Goal: Task Accomplishment & Management: Manage account settings

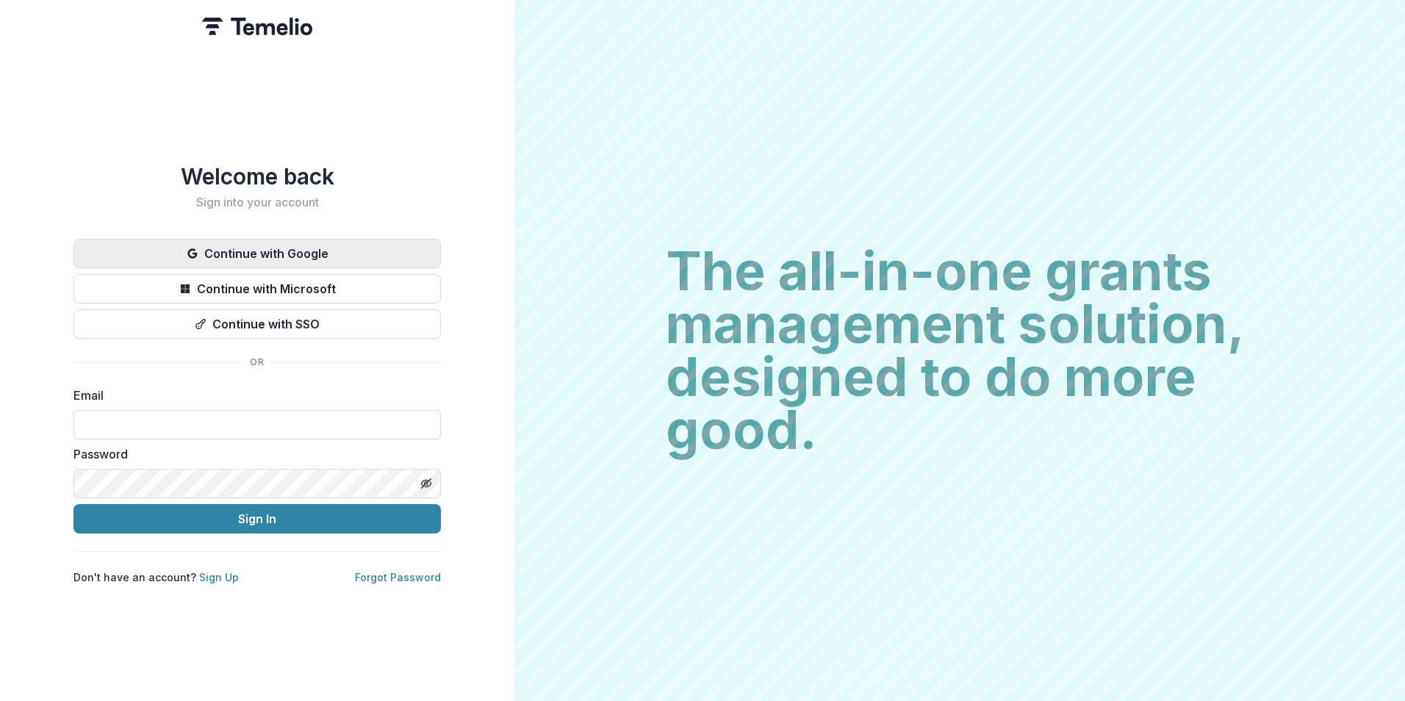
click at [290, 253] on button "Continue with Google" at bounding box center [256, 253] width 367 height 29
click at [249, 410] on input at bounding box center [256, 424] width 367 height 29
type input "**********"
click at [412, 573] on link "Forgot Password" at bounding box center [398, 577] width 86 height 12
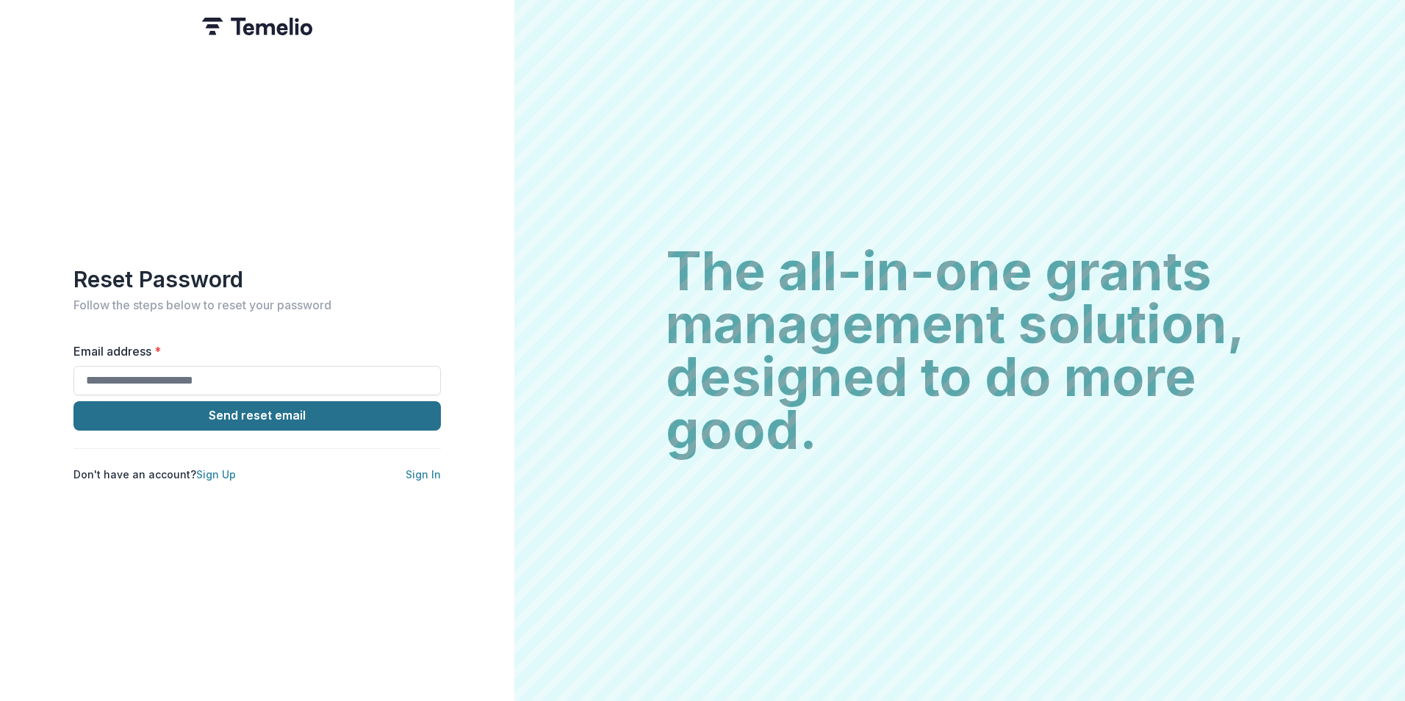
click at [312, 411] on button "Send reset email" at bounding box center [256, 415] width 367 height 29
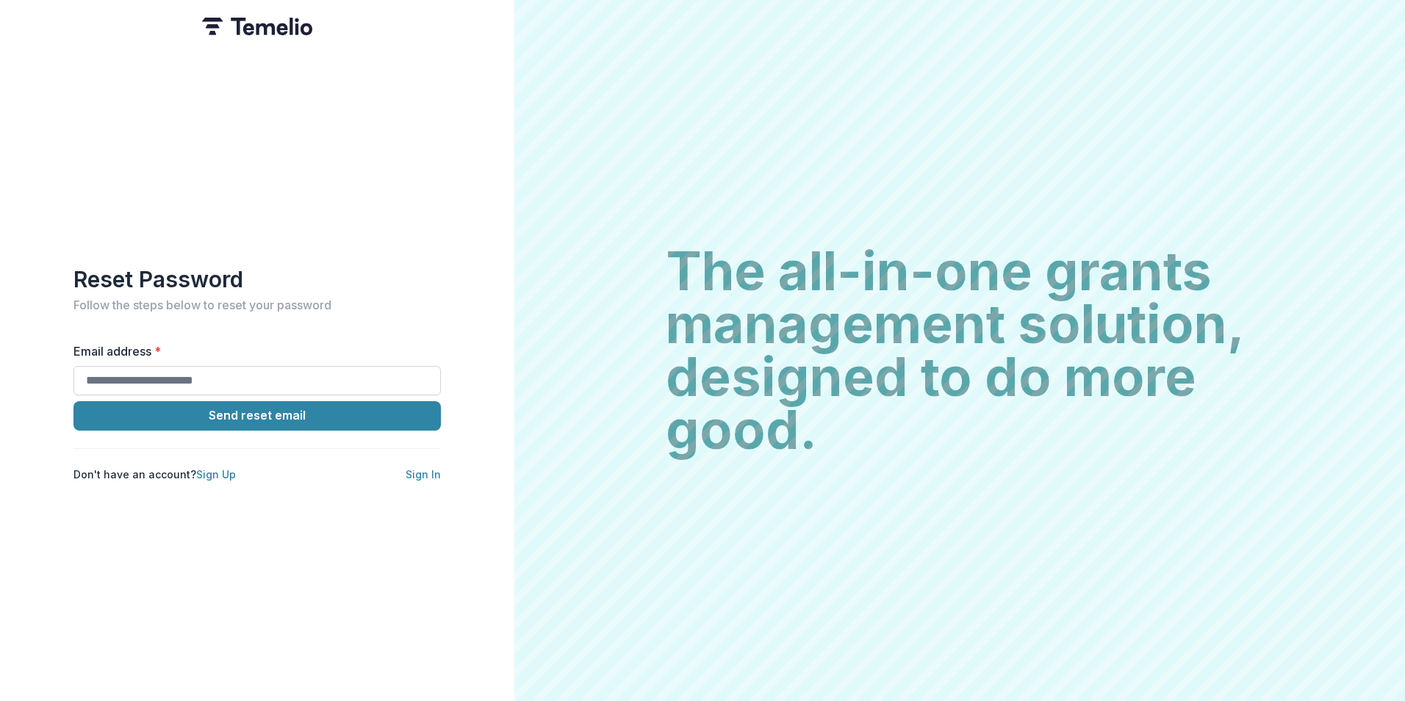
click at [225, 373] on input "Email address *" at bounding box center [256, 380] width 367 height 29
click at [188, 373] on input "Email address *" at bounding box center [256, 380] width 367 height 29
type input "**********"
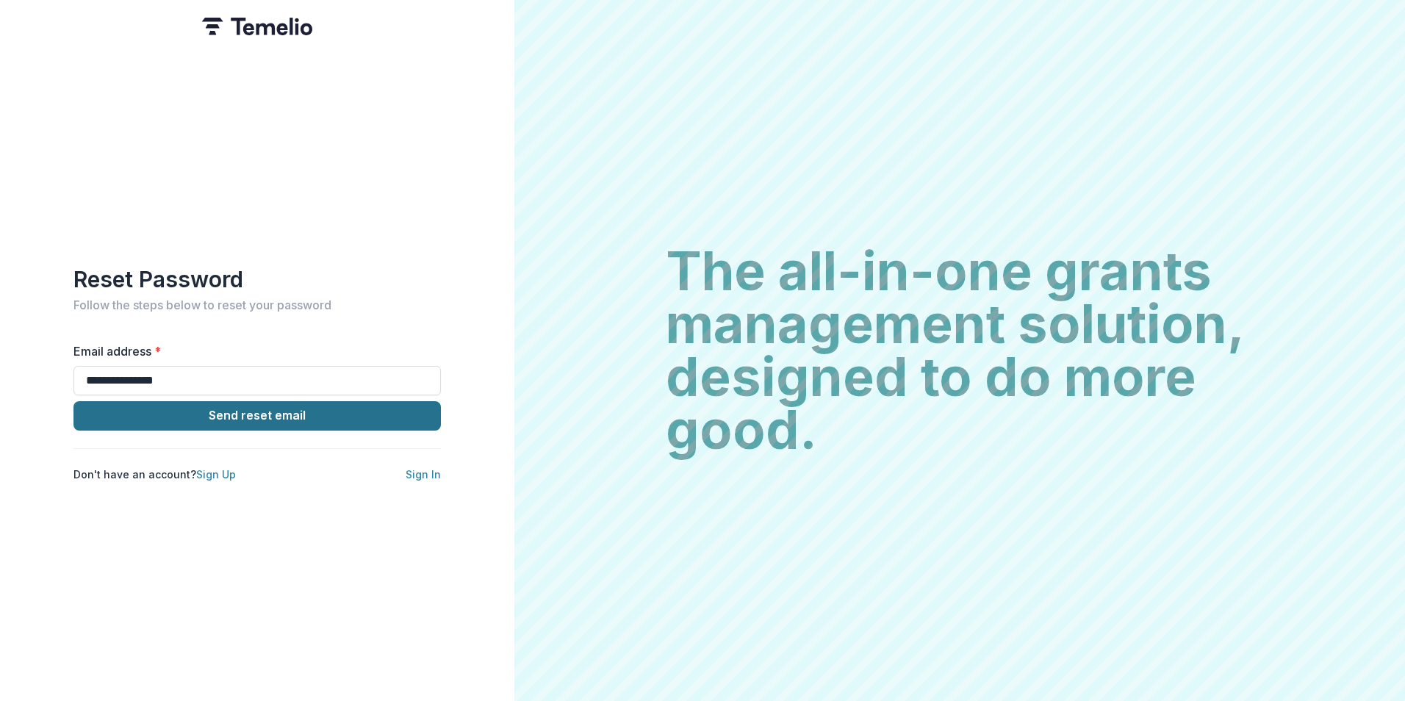
click at [232, 409] on button "Send reset email" at bounding box center [256, 415] width 367 height 29
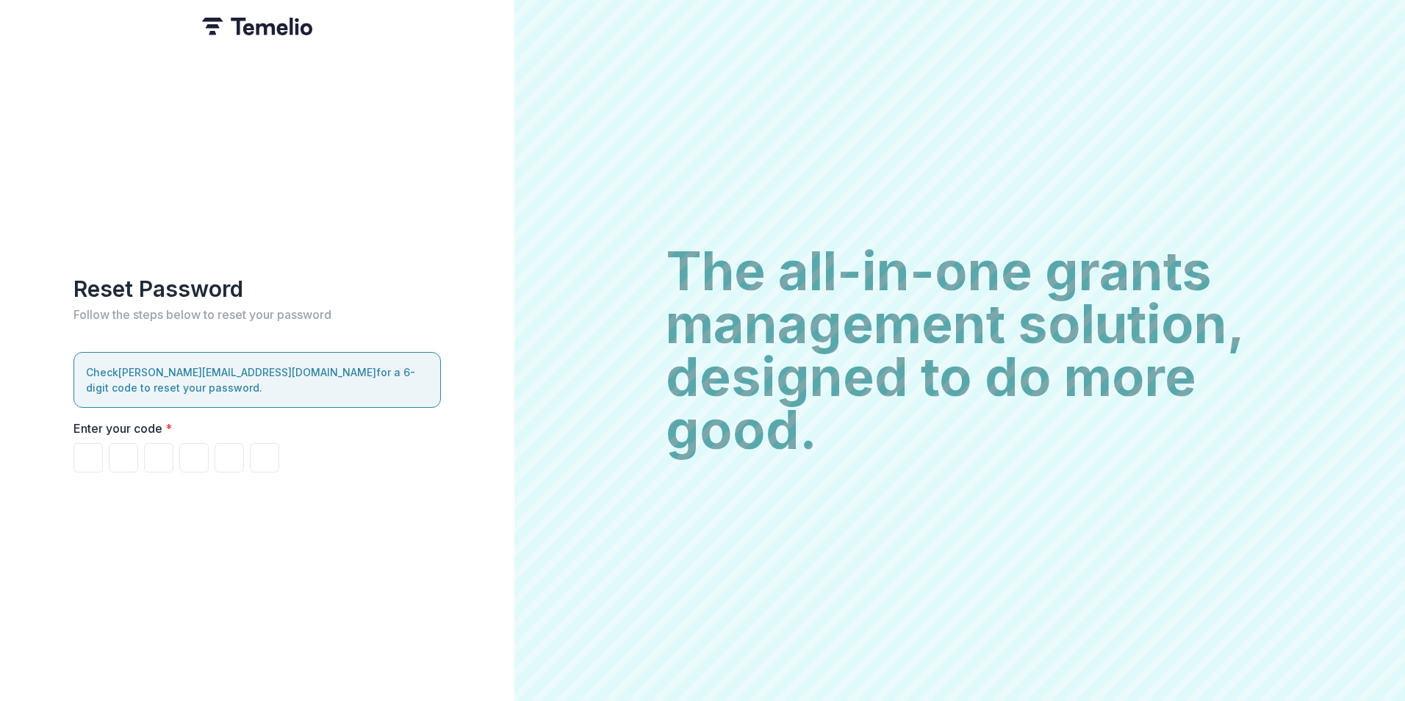
type input "*"
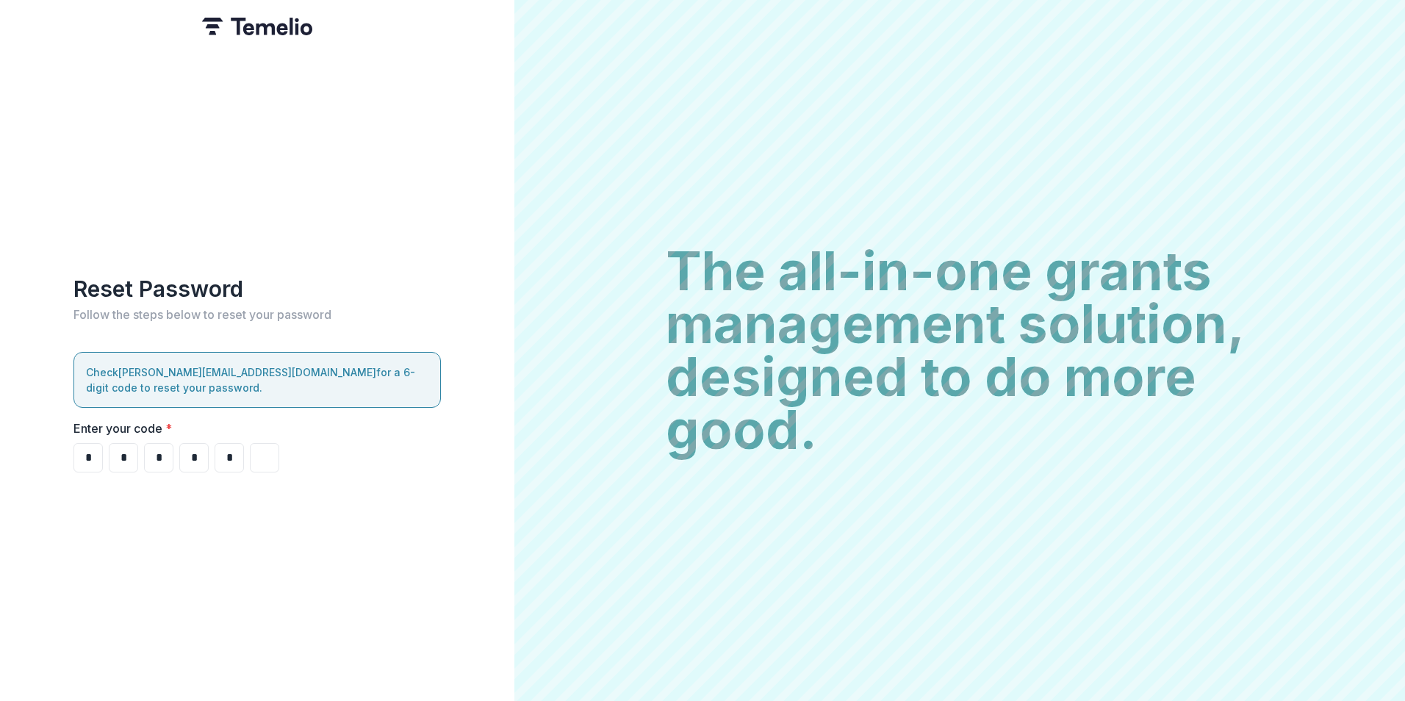
type input "*"
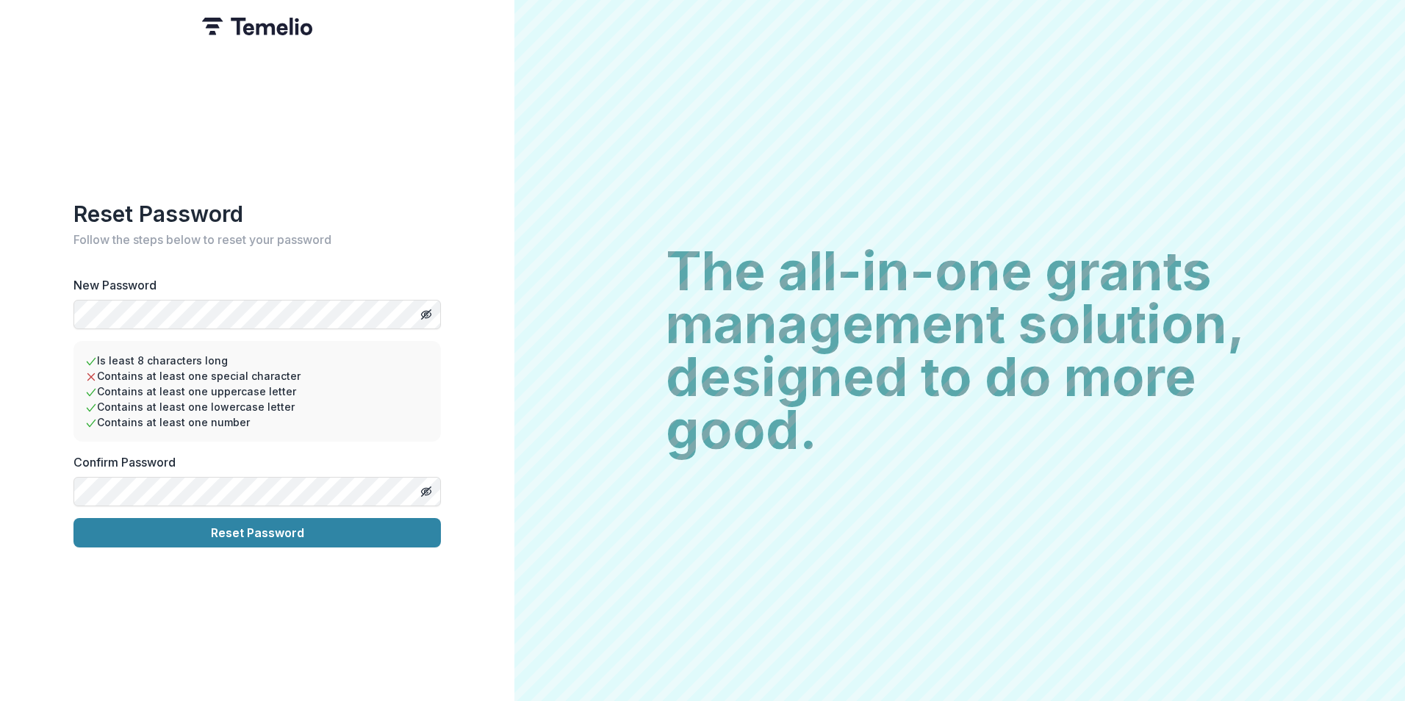
click at [134, 263] on div "Reset Password Follow the steps below to reset your password New Password Is le…" at bounding box center [256, 374] width 367 height 347
drag, startPoint x: 134, startPoint y: 263, endPoint x: 154, endPoint y: 277, distance: 24.3
click at [154, 277] on div "Reset Password Follow the steps below to reset your password New Password Is le…" at bounding box center [256, 374] width 367 height 347
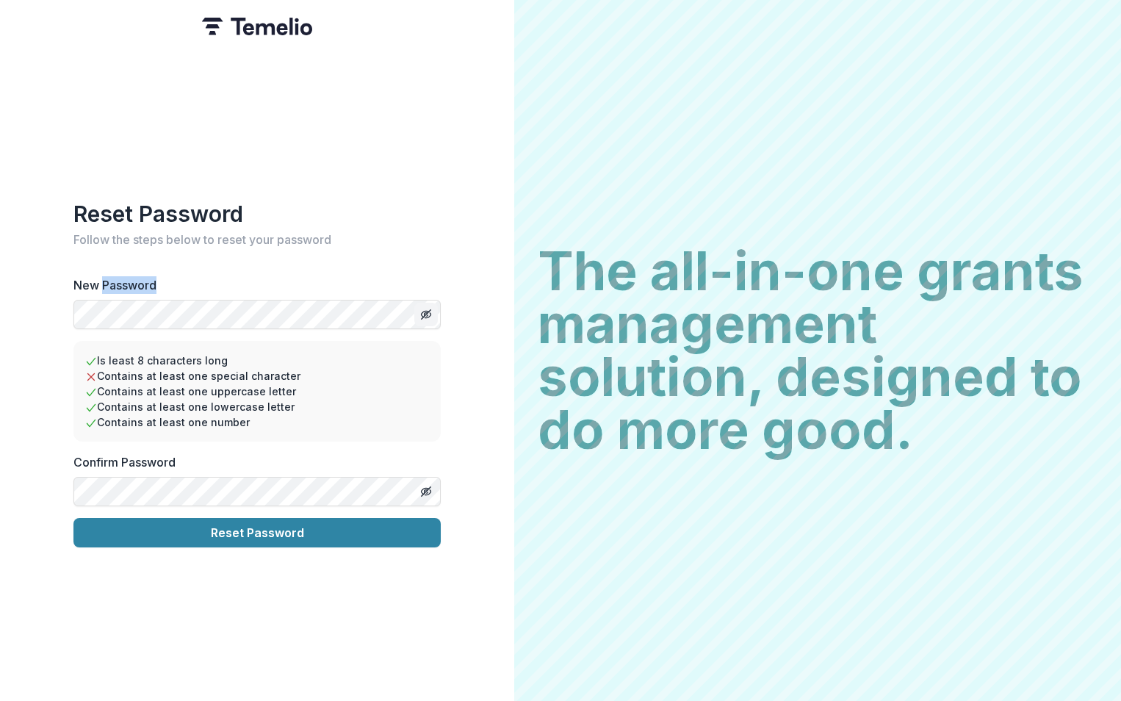
click at [428, 310] on icon "Toggle password visibility" at bounding box center [426, 315] width 12 height 12
click at [430, 490] on icon "Toggle password visibility" at bounding box center [428, 492] width 6 height 5
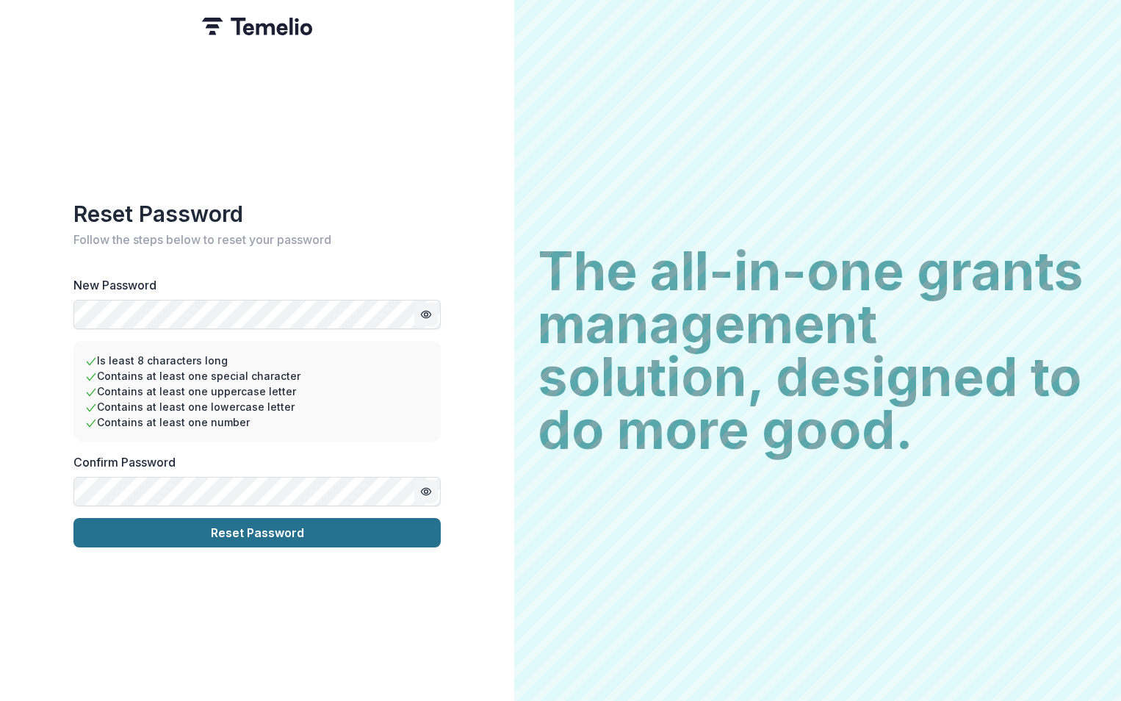
click at [306, 526] on button "Reset Password" at bounding box center [256, 532] width 367 height 29
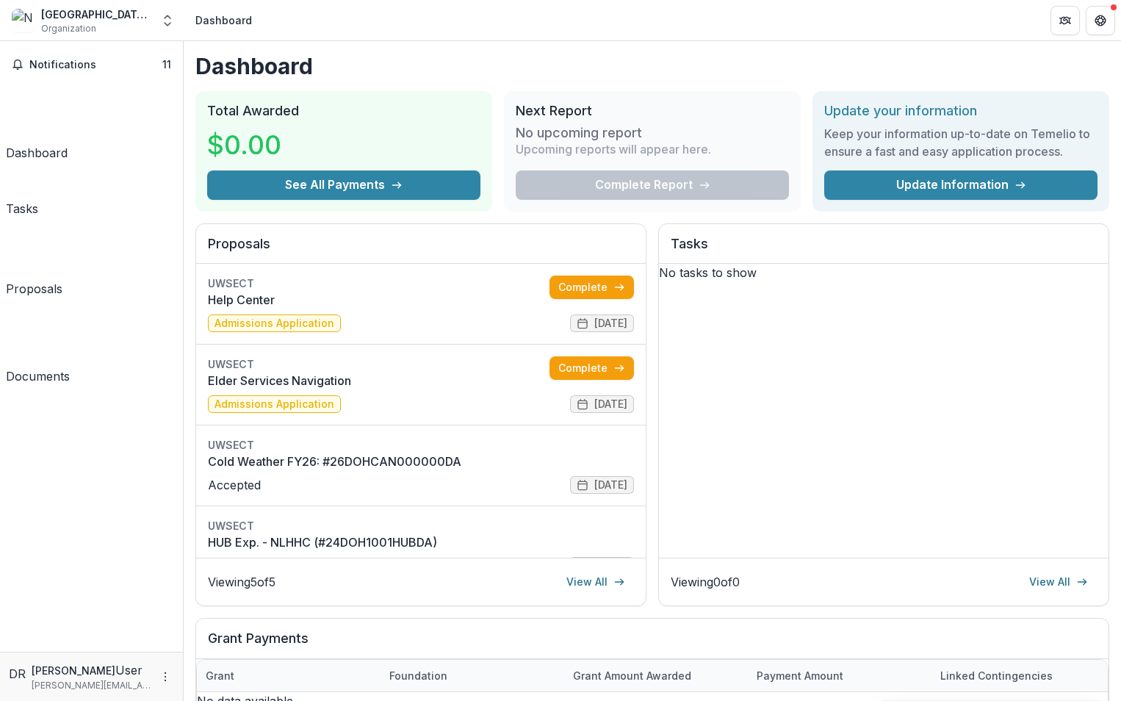
click at [62, 280] on div "Proposals" at bounding box center [34, 289] width 57 height 18
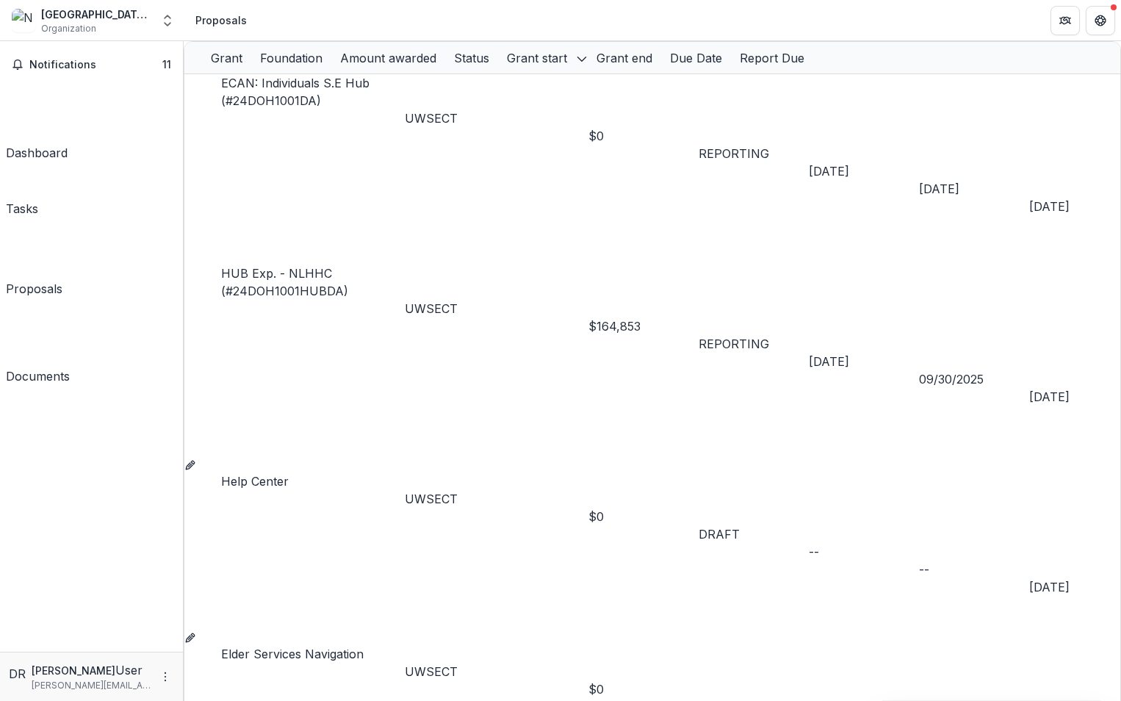
click at [51, 367] on div "Documents" at bounding box center [38, 376] width 64 height 18
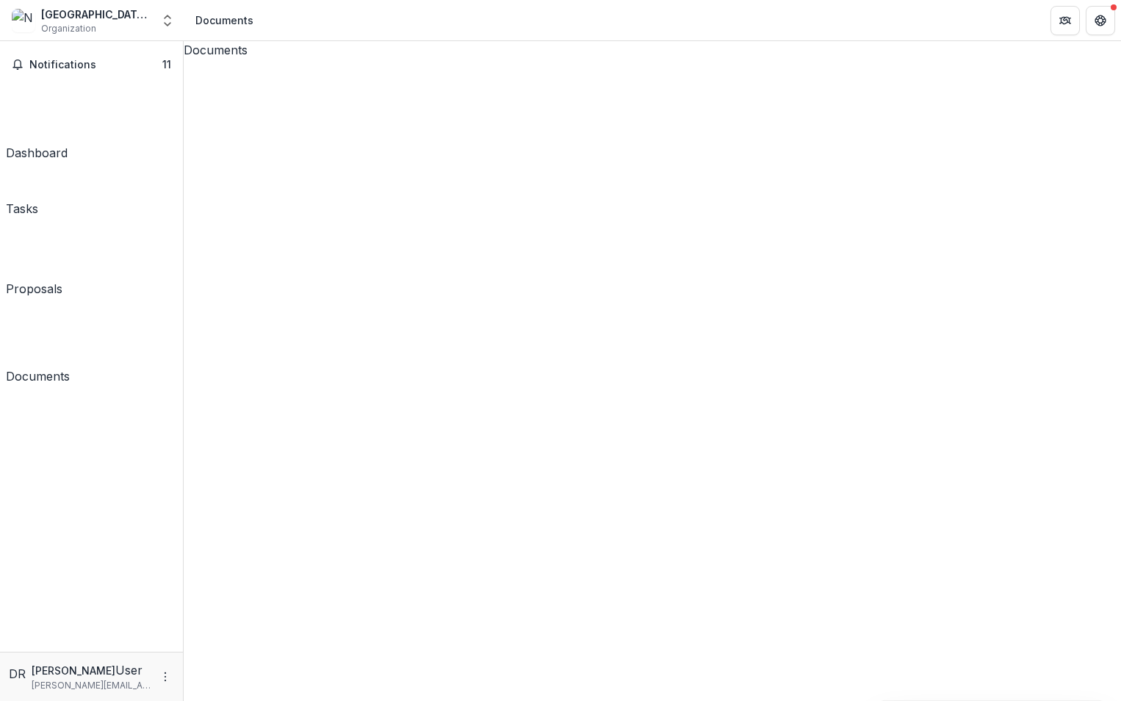
click at [60, 144] on div "Dashboard" at bounding box center [37, 153] width 62 height 18
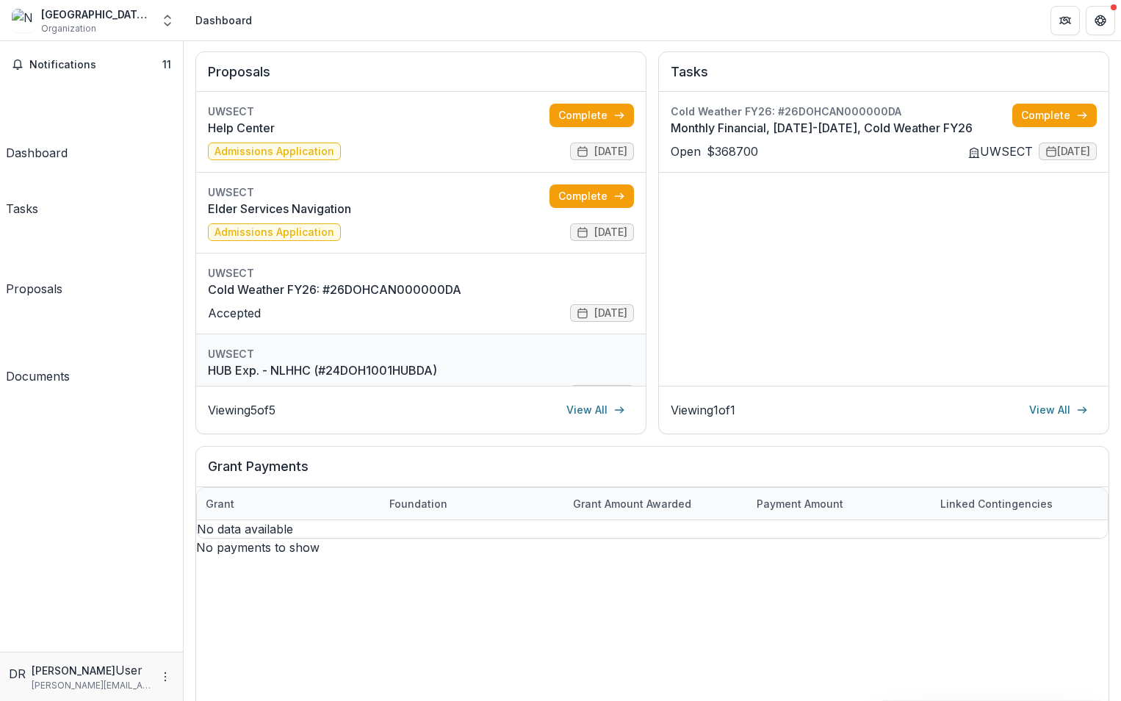
scroll to position [125, 0]
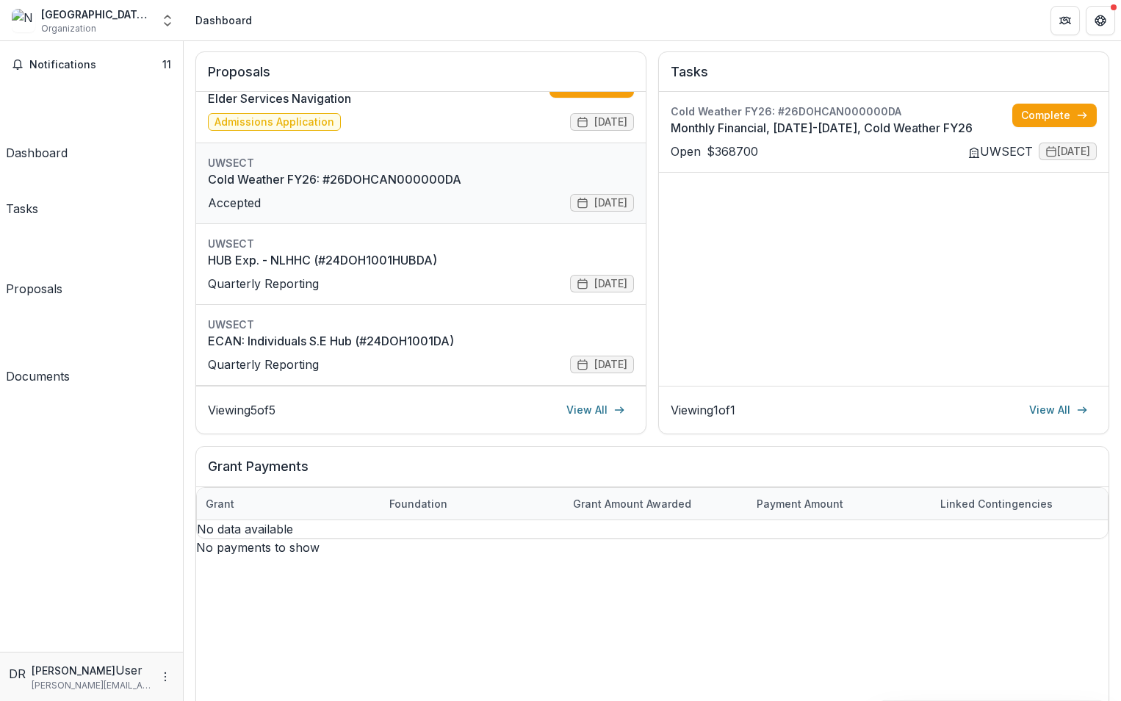
click at [297, 181] on link "Cold Weather FY26: #26DOHCAN000000DA" at bounding box center [421, 179] width 426 height 18
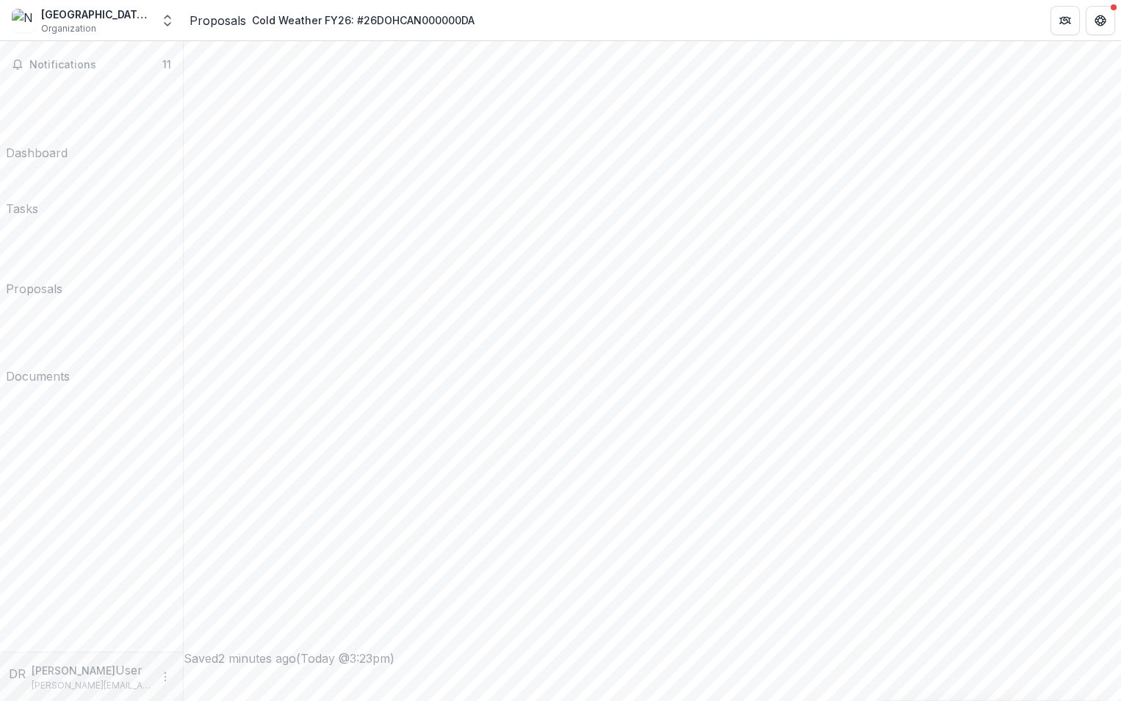
scroll to position [441, 0]
